Goal: Task Accomplishment & Management: Manage account settings

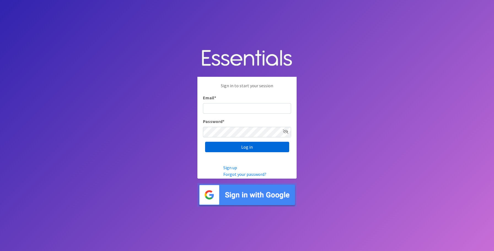
click at [245, 146] on input "Log in" at bounding box center [247, 147] width 84 height 10
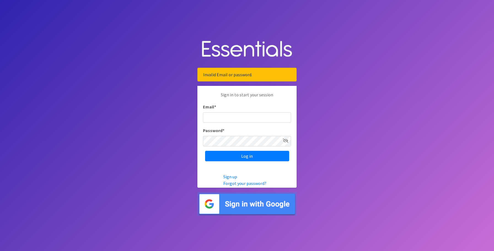
type input "superuser@rubyforgood.org"
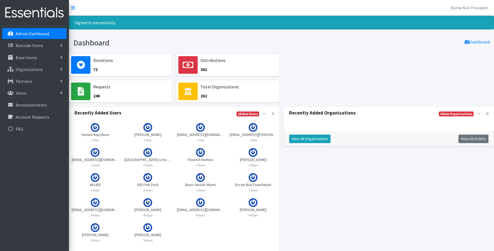
scroll to position [0, 2]
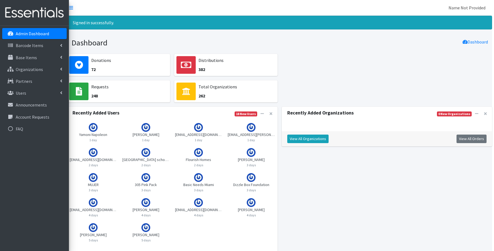
click at [472, 9] on link "Name Not Provided" at bounding box center [467, 7] width 46 height 11
click at [453, 19] on link "Log Out" at bounding box center [451, 19] width 77 height 10
